Goal: Task Accomplishment & Management: Manage account settings

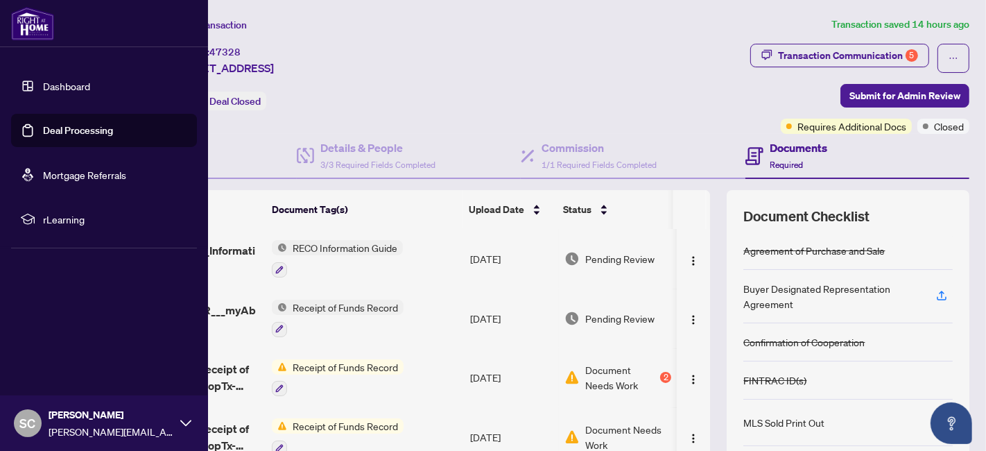
click at [73, 136] on link "Deal Processing" at bounding box center [78, 130] width 70 height 12
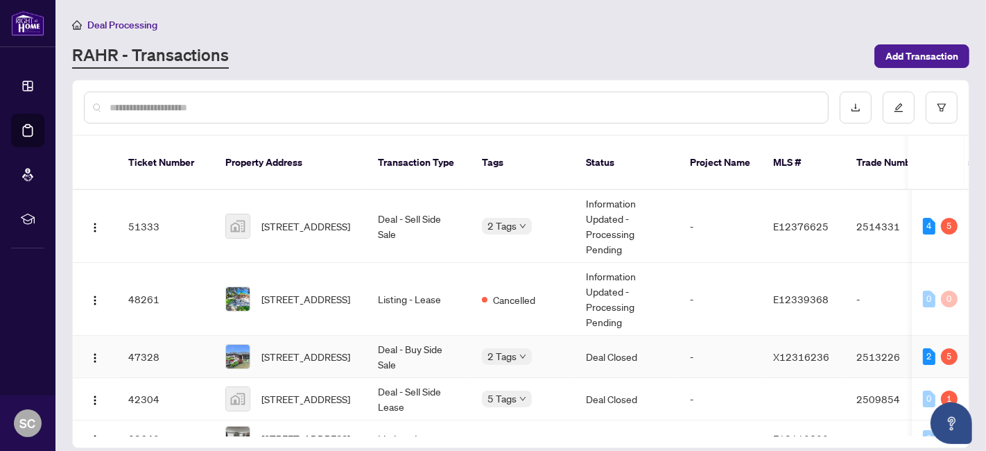
click at [602, 336] on td "Deal Closed" at bounding box center [627, 357] width 104 height 42
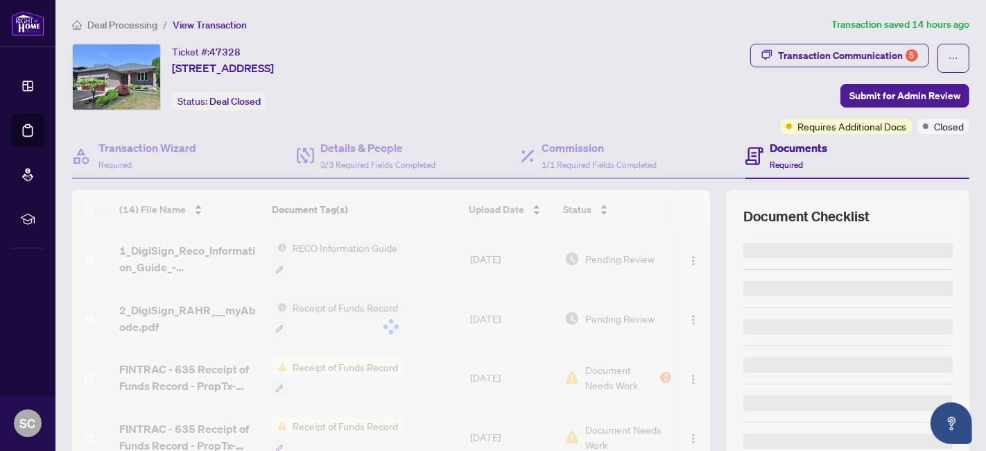
click at [798, 58] on div "Transaction Communication 5" at bounding box center [848, 55] width 140 height 22
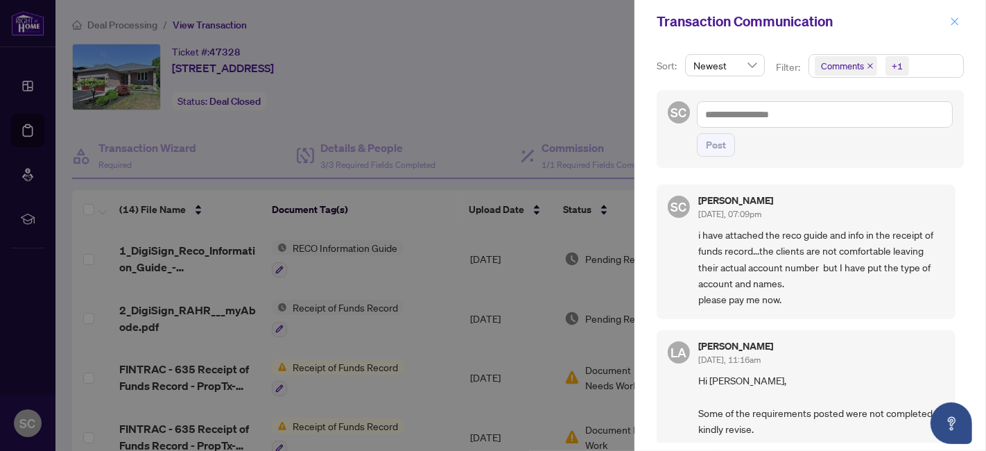
click at [955, 22] on icon "close" at bounding box center [955, 21] width 8 height 8
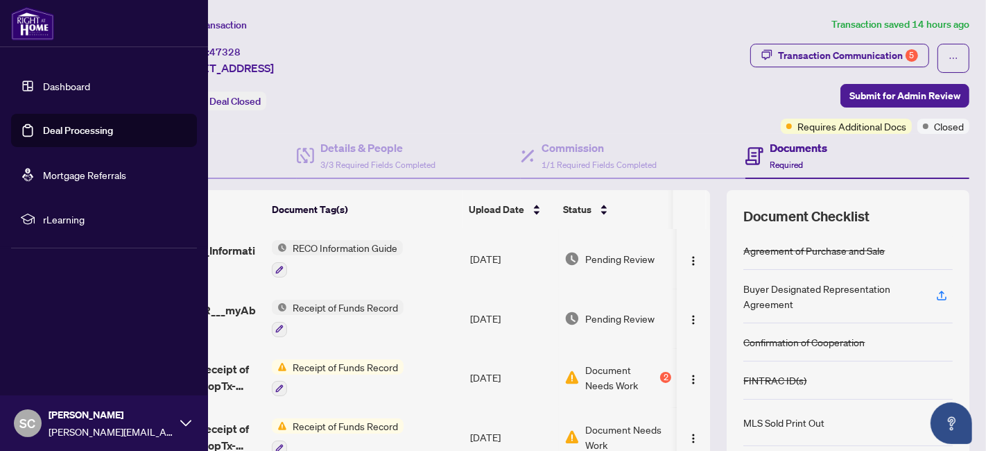
click at [43, 133] on link "Deal Processing" at bounding box center [78, 130] width 70 height 12
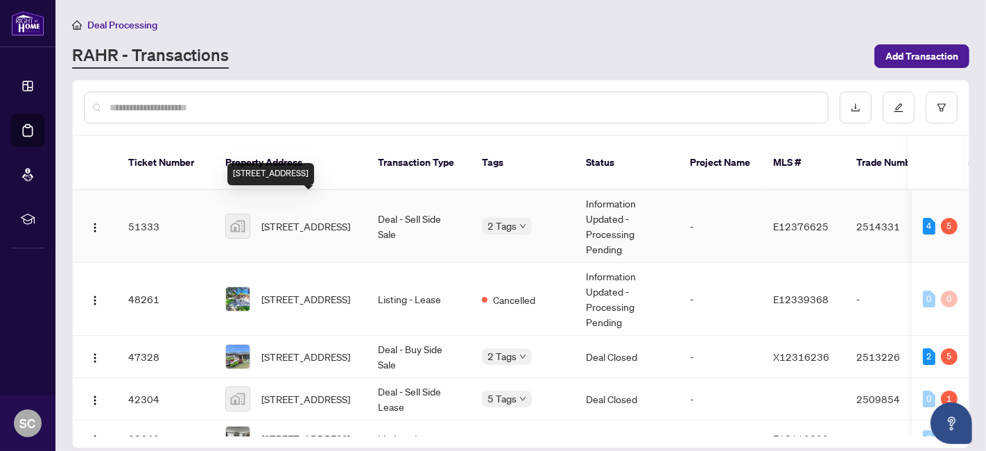
click at [299, 218] on span "[STREET_ADDRESS]" at bounding box center [305, 225] width 89 height 15
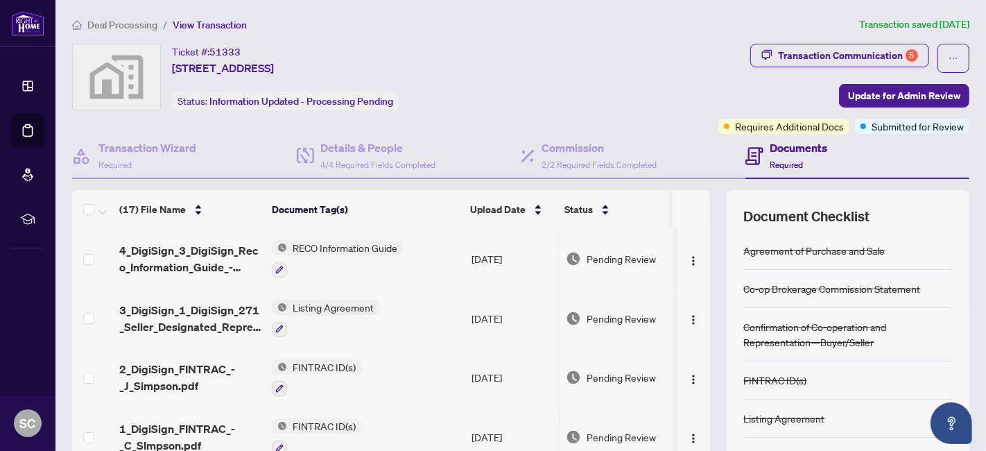
click at [827, 57] on div "Transaction Communication 5" at bounding box center [848, 55] width 140 height 22
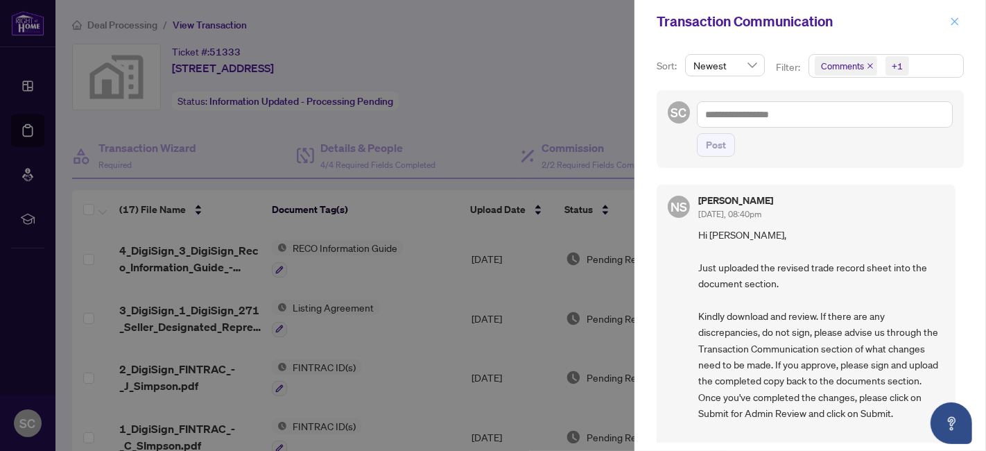
click at [954, 21] on icon "close" at bounding box center [955, 22] width 10 height 10
